Goal: Navigation & Orientation: Go to known website

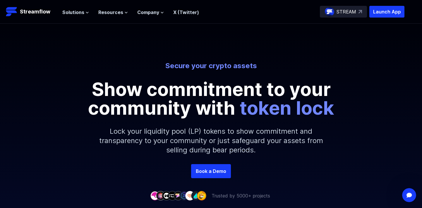
click at [354, 12] on p "STREAM" at bounding box center [347, 11] width 20 height 7
click at [41, 8] on p "Streamflow" at bounding box center [35, 12] width 30 height 8
click at [381, 14] on p "Launch App" at bounding box center [387, 12] width 35 height 12
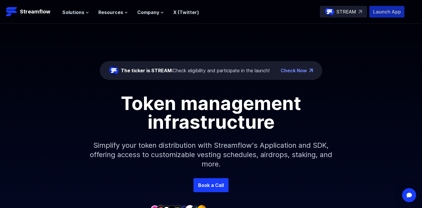
click at [374, 13] on p "Launch App" at bounding box center [387, 12] width 35 height 12
click at [391, 11] on p "Launch App" at bounding box center [387, 12] width 35 height 12
click at [380, 10] on p "Launch App" at bounding box center [387, 12] width 35 height 12
